Goal: Task Accomplishment & Management: Use online tool/utility

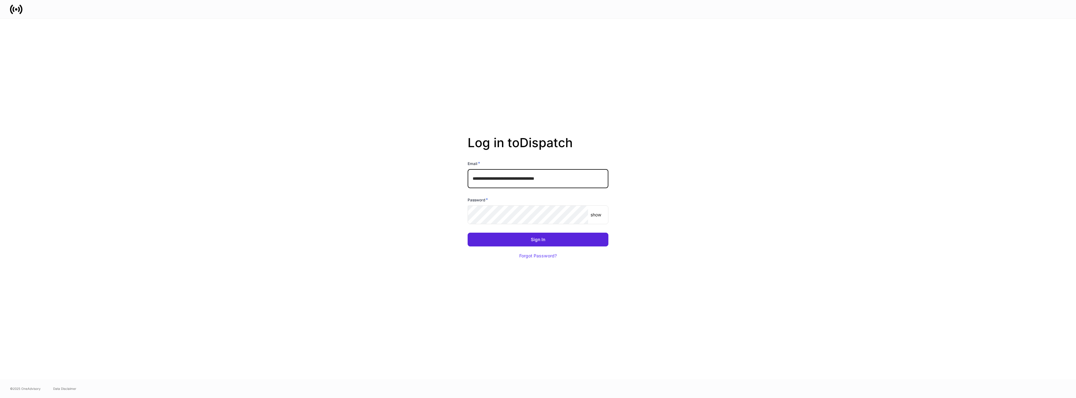
click at [507, 177] on input "**********" at bounding box center [538, 178] width 141 height 19
type input "**********"
click at [541, 243] on button "Sign In" at bounding box center [538, 239] width 141 height 14
